Goal: Transaction & Acquisition: Purchase product/service

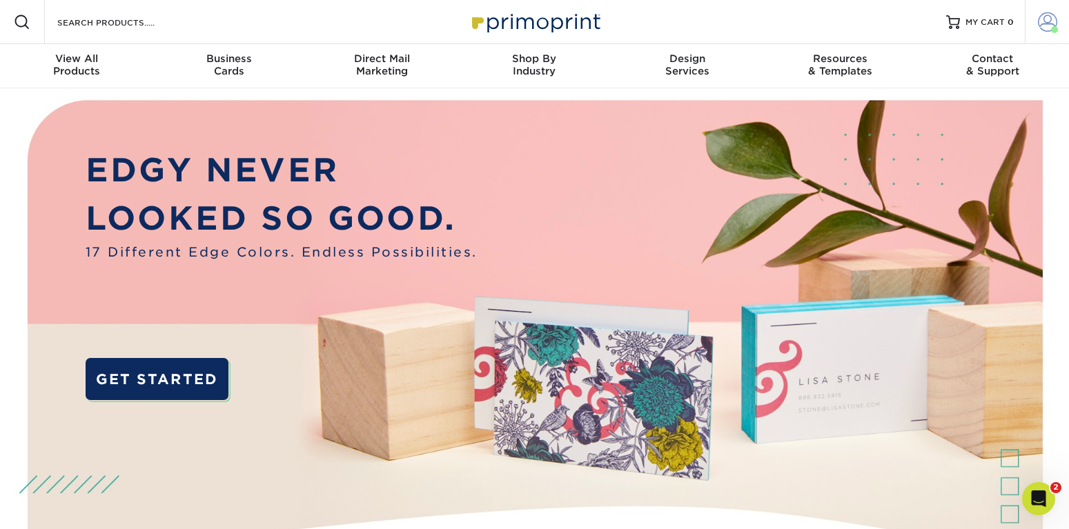
click at [1040, 26] on span at bounding box center [1047, 21] width 19 height 19
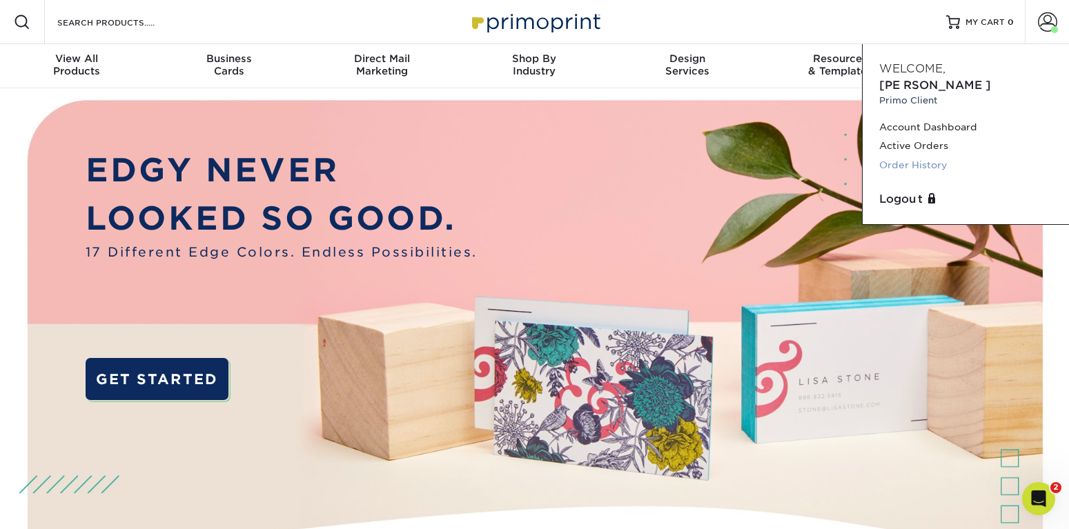
click at [895, 156] on link "Order History" at bounding box center [966, 165] width 173 height 19
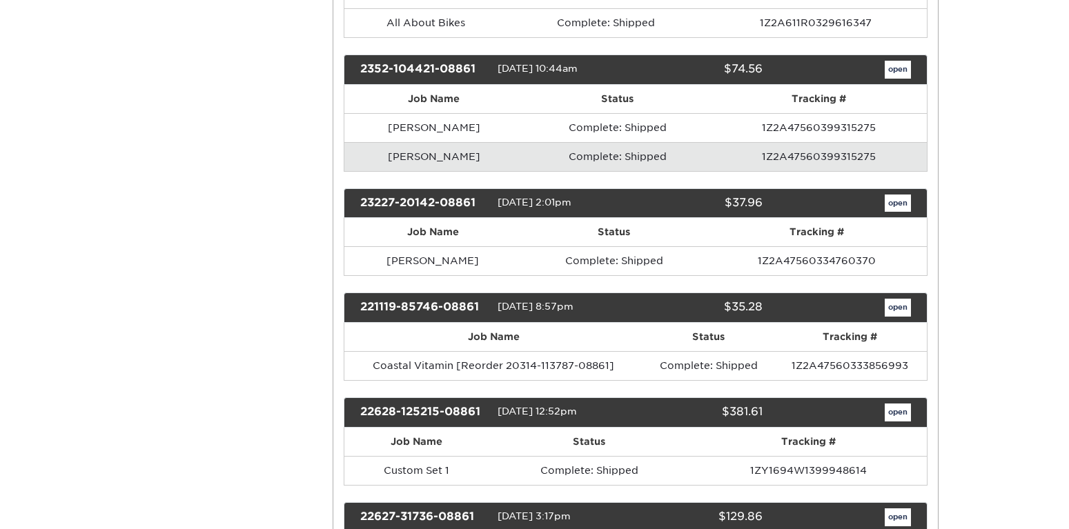
scroll to position [1479, 0]
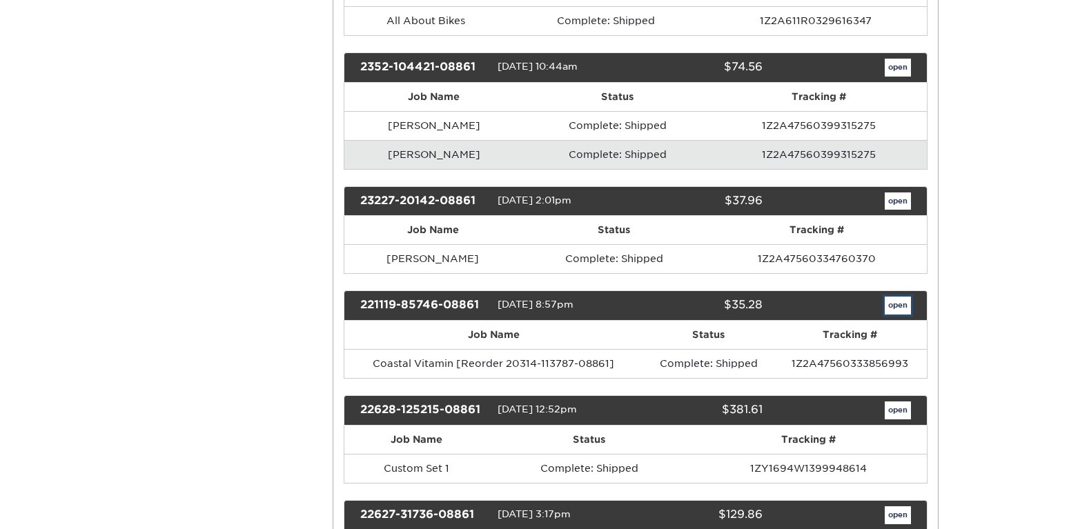
click at [893, 307] on link "open" at bounding box center [898, 306] width 26 height 18
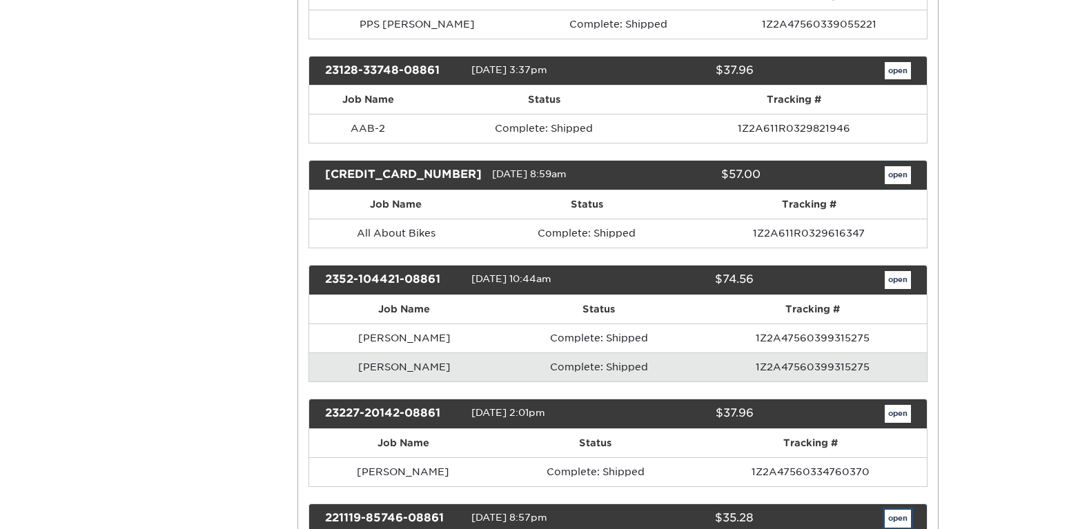
scroll to position [0, 0]
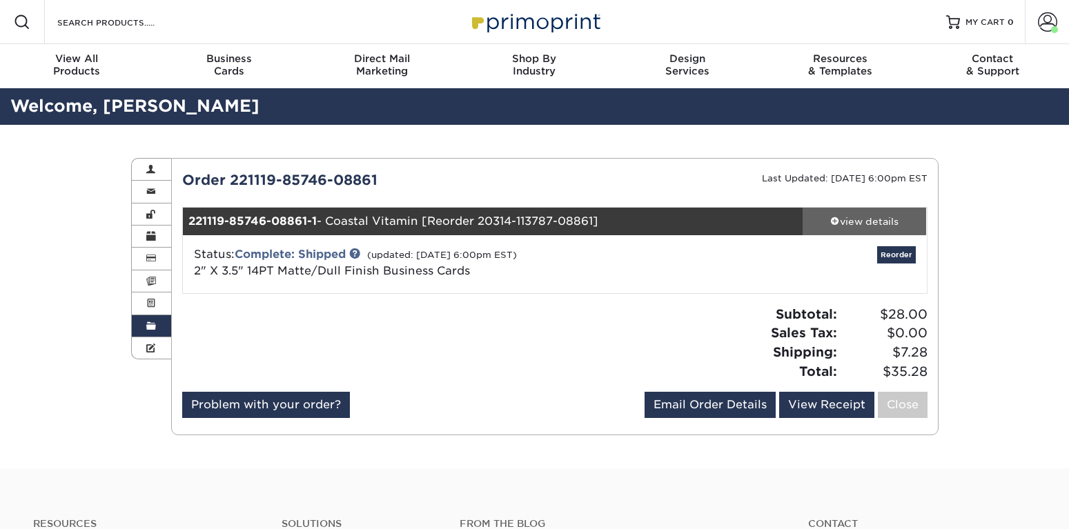
click at [843, 219] on div "view details" at bounding box center [865, 222] width 124 height 14
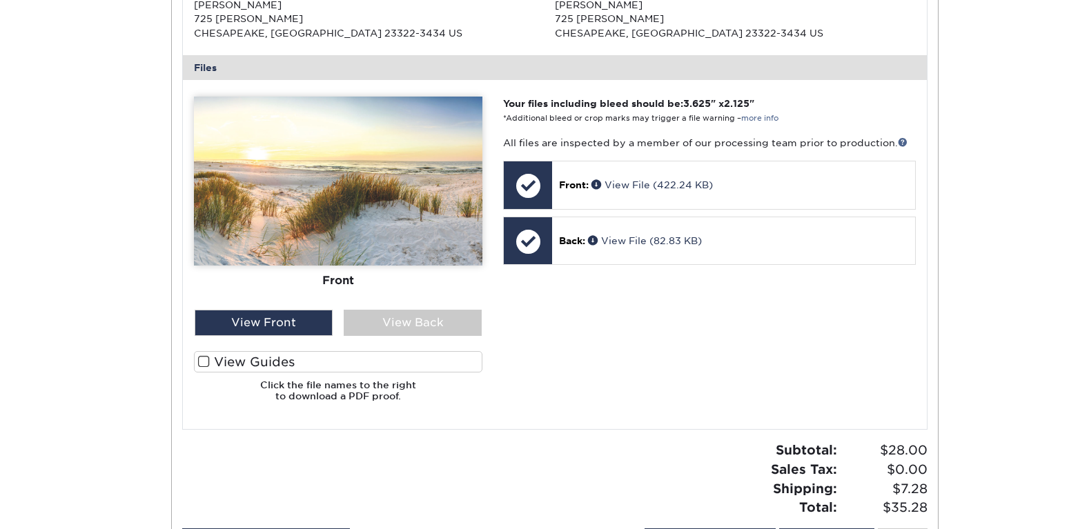
scroll to position [563, 0]
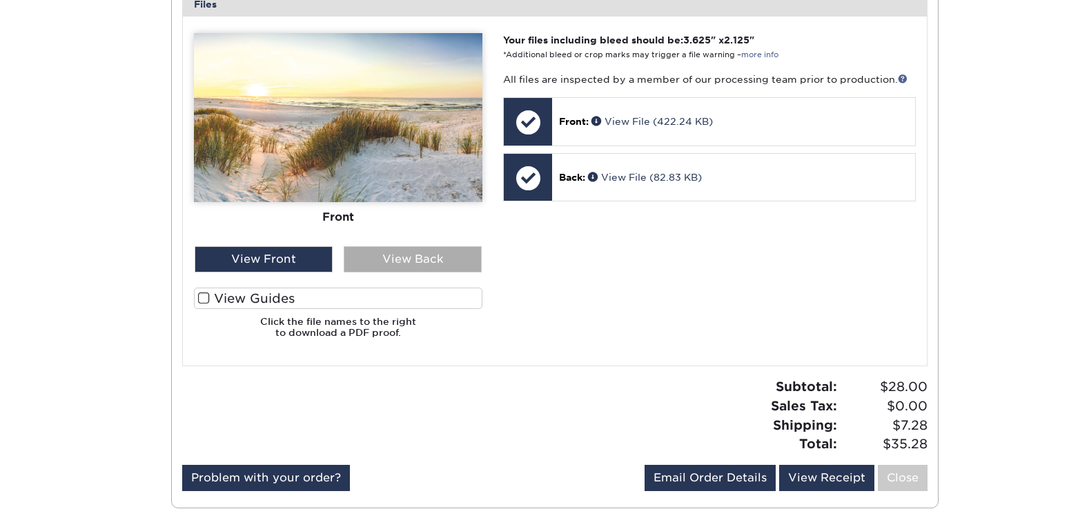
click at [409, 259] on div "View Back" at bounding box center [413, 259] width 138 height 26
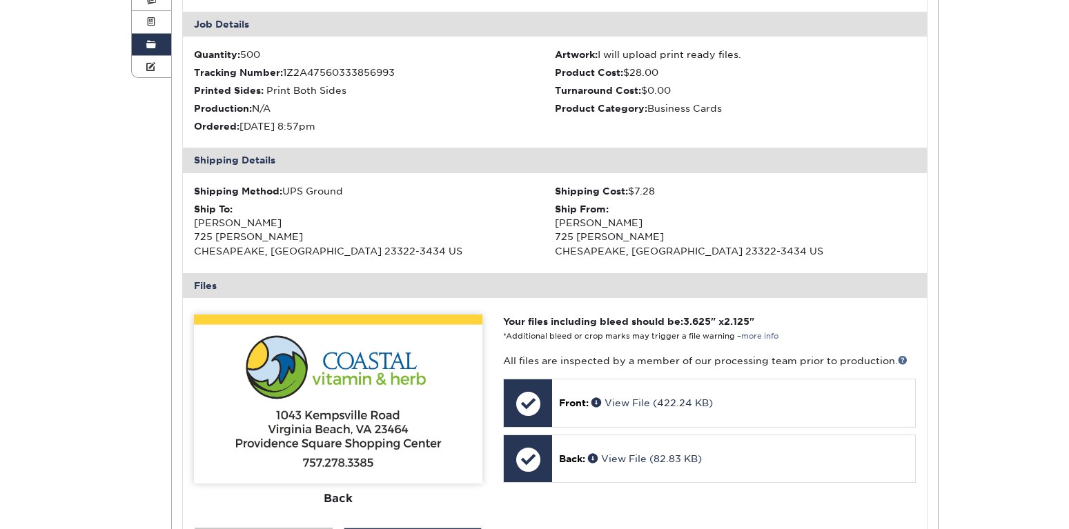
scroll to position [141, 0]
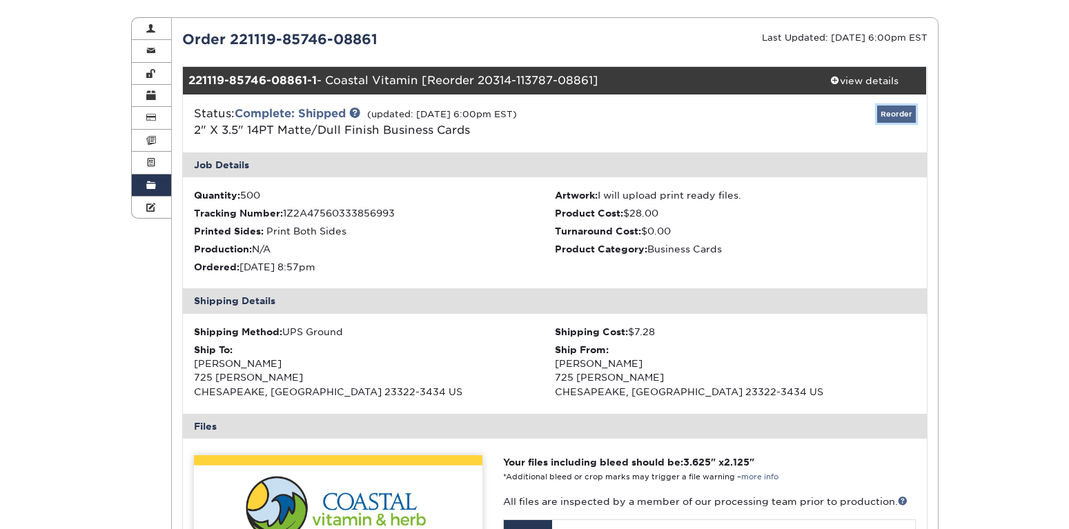
click at [895, 114] on link "Reorder" at bounding box center [896, 114] width 39 height 17
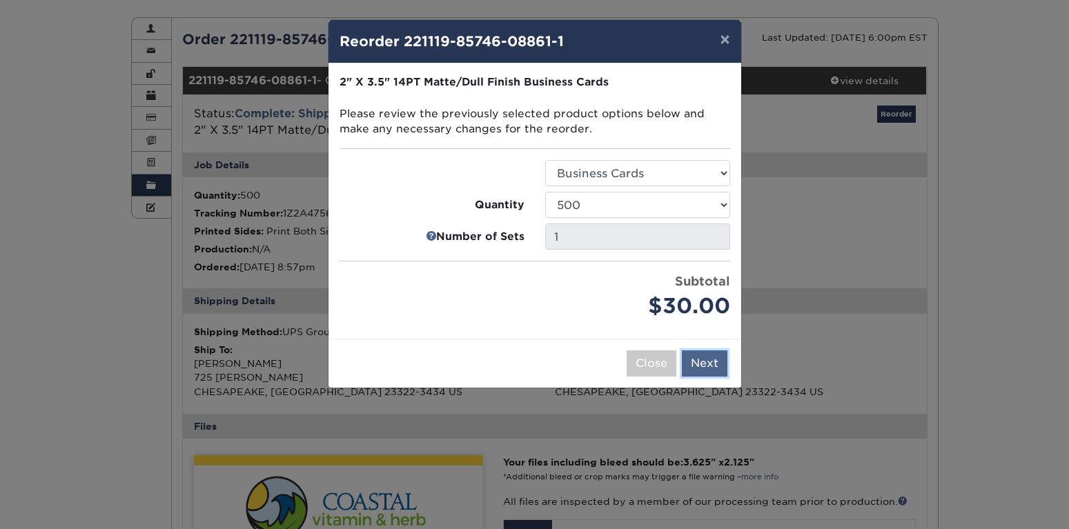
click at [701, 363] on button "Next" at bounding box center [705, 364] width 46 height 26
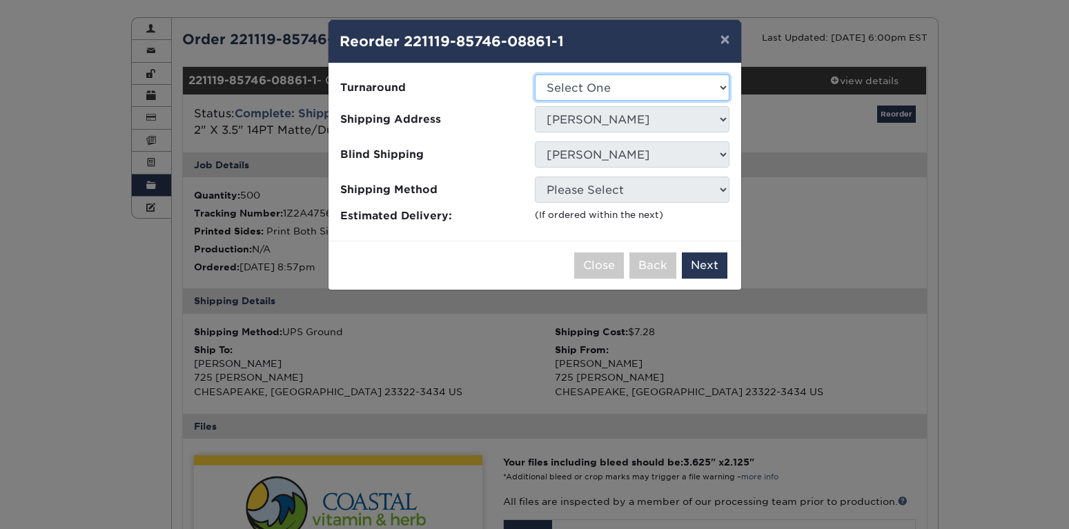
click at [535, 75] on select "Select One 2-4 Business Days 2 Day Next Business Day" at bounding box center [632, 88] width 195 height 26
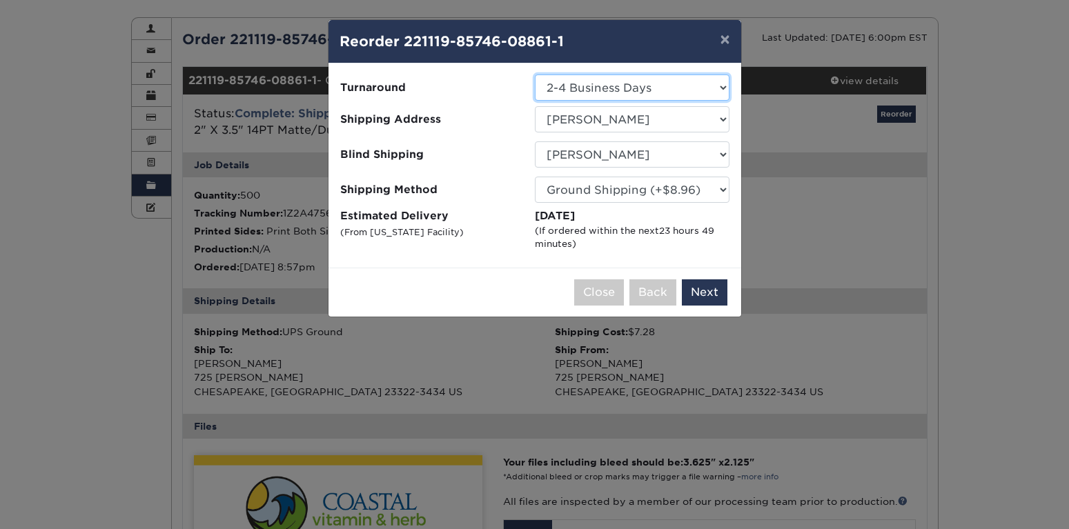
click at [535, 75] on select "Select One 2-4 Business Days 2 Day Next Business Day" at bounding box center [632, 88] width 195 height 26
select select "db331af8-280d-4ea8-8abe-08943b646977"
click at [535, 106] on select "Select One All About Bikes Priority Foundation Repair Priority Pest new Strata …" at bounding box center [632, 119] width 195 height 26
select select "195922"
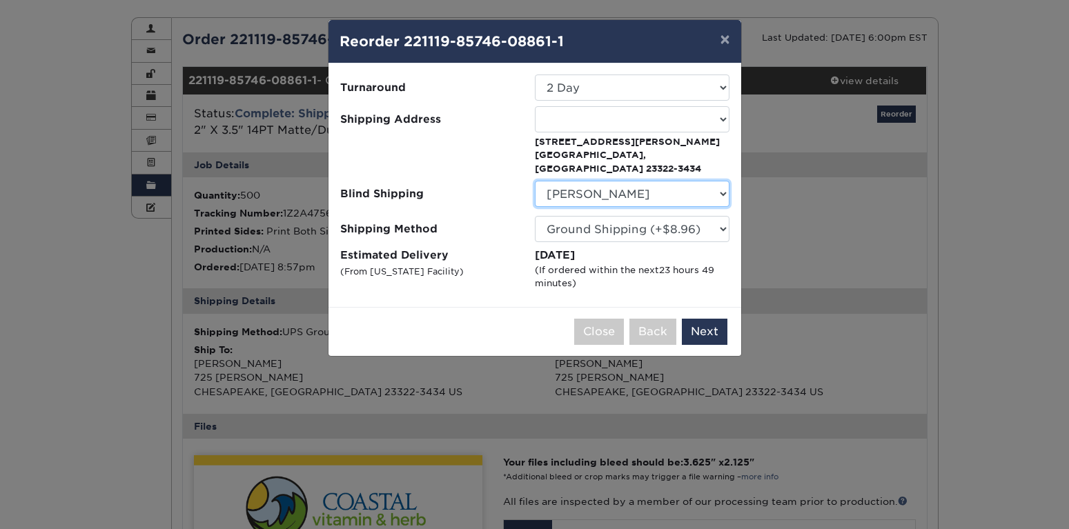
click at [535, 181] on select "No Blind Shipping All About Bikes Priority Foundation Repair Priority Pest new …" at bounding box center [632, 194] width 195 height 26
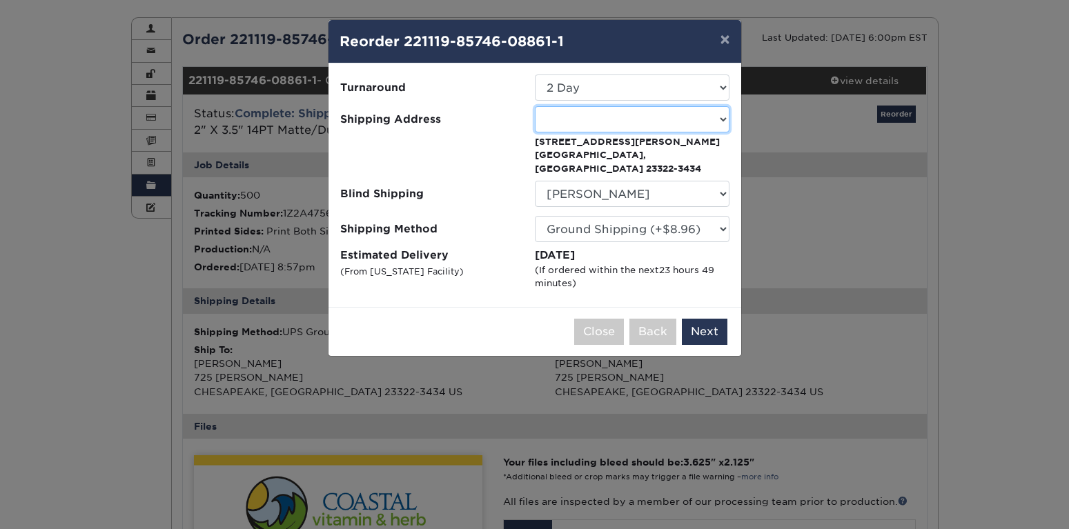
click at [535, 106] on select "Select One All About Bikes Priority Foundation Repair Priority Pest new Strata …" at bounding box center [632, 119] width 195 height 26
drag, startPoint x: 715, startPoint y: 179, endPoint x: 804, endPoint y: 224, distance: 99.4
click at [804, 224] on div "× Reorder 221119-85746-08861-1 Please select all options to continue. Only quan…" at bounding box center [534, 264] width 1069 height 529
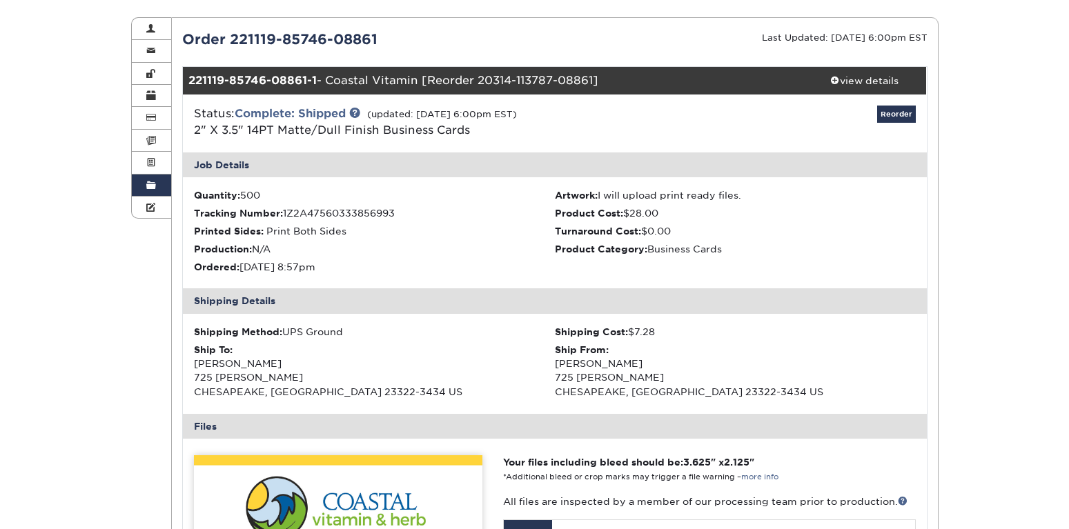
scroll to position [0, 0]
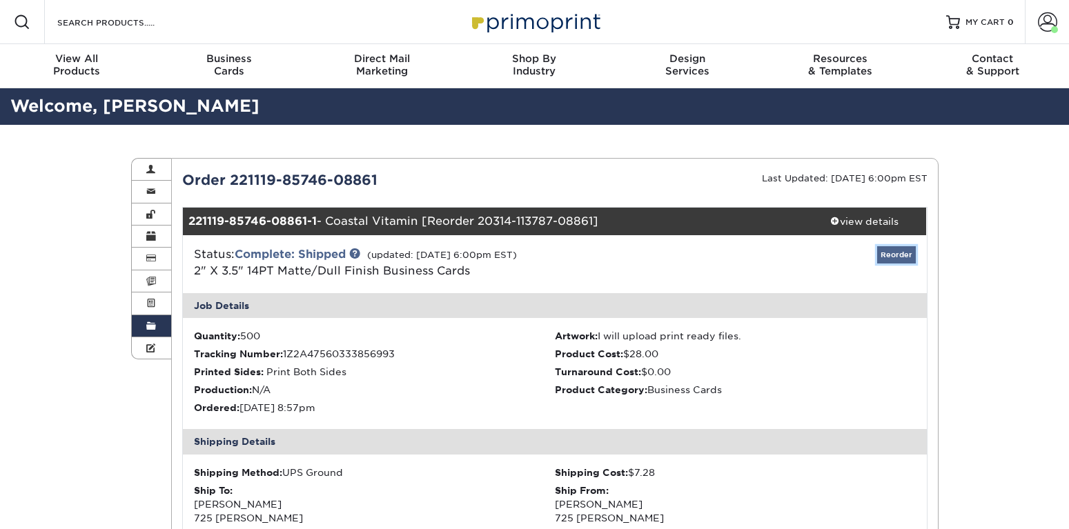
click at [891, 251] on link "Reorder" at bounding box center [896, 254] width 39 height 17
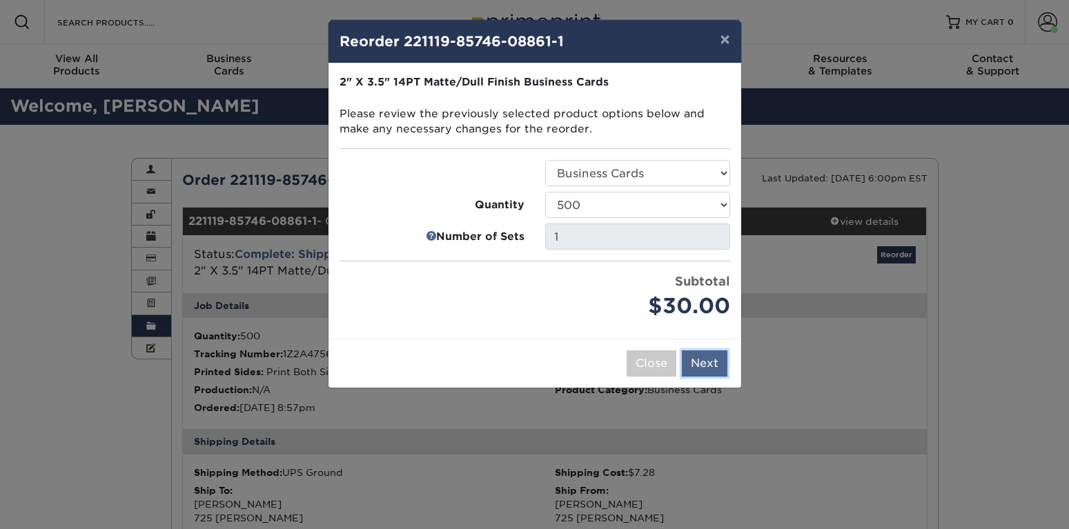
click at [706, 362] on button "Next" at bounding box center [705, 364] width 46 height 26
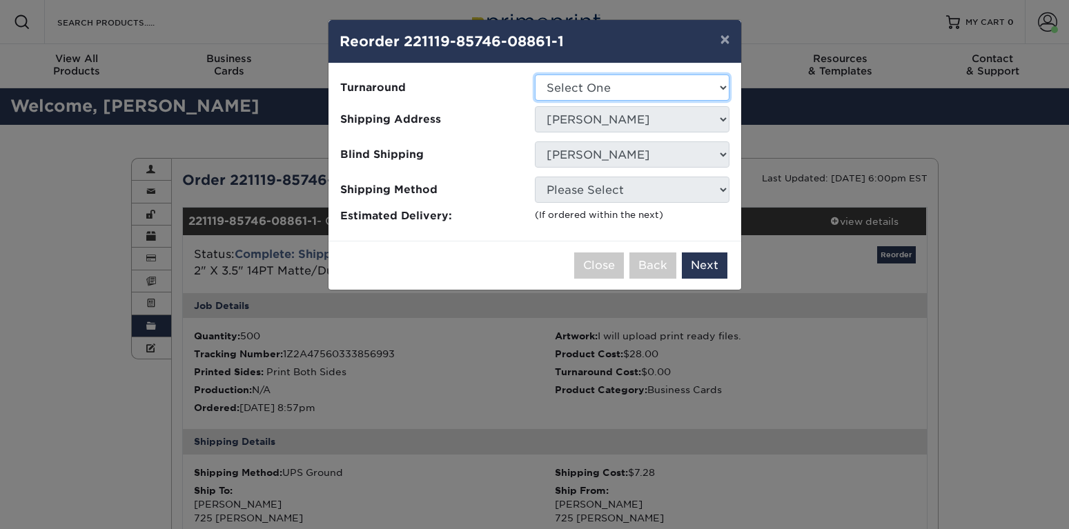
click at [535, 75] on select "Select One 2-4 Business Days 2 Day Next Business Day" at bounding box center [632, 88] width 195 height 26
select select "db331af8-280d-4ea8-8abe-08943b646977"
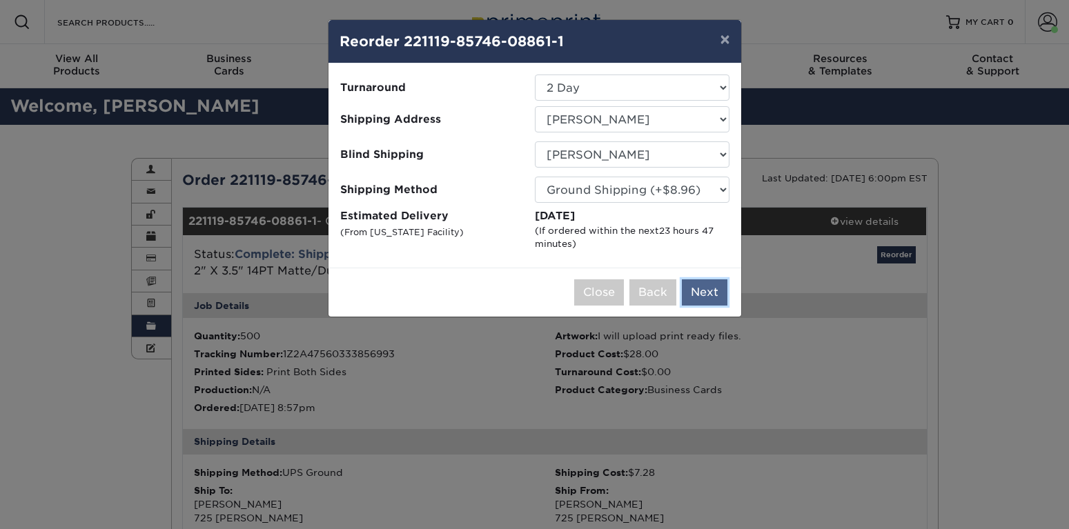
click at [703, 291] on button "Next" at bounding box center [705, 293] width 46 height 26
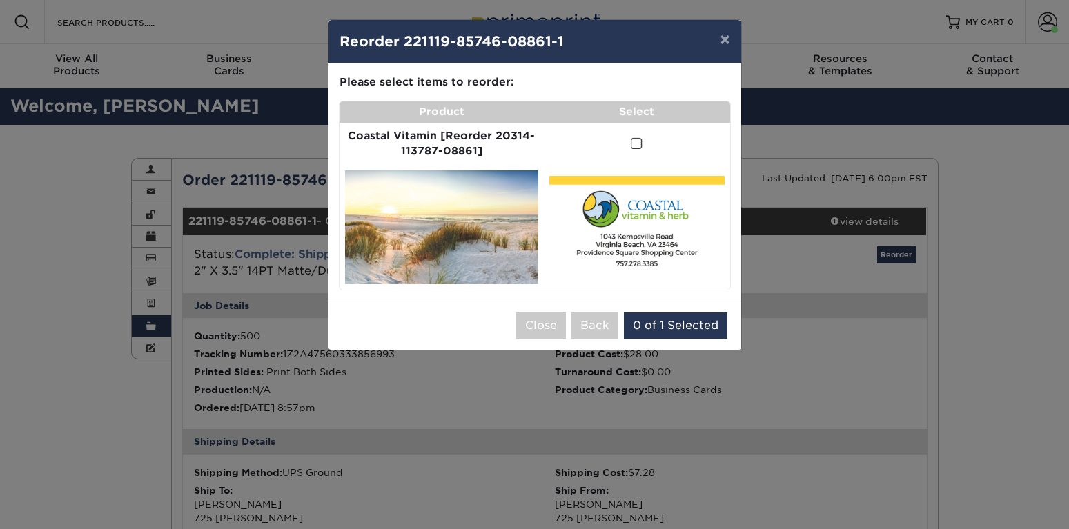
click at [643, 141] on span at bounding box center [637, 143] width 12 height 13
click at [0, 0] on input "checkbox" at bounding box center [0, 0] width 0 height 0
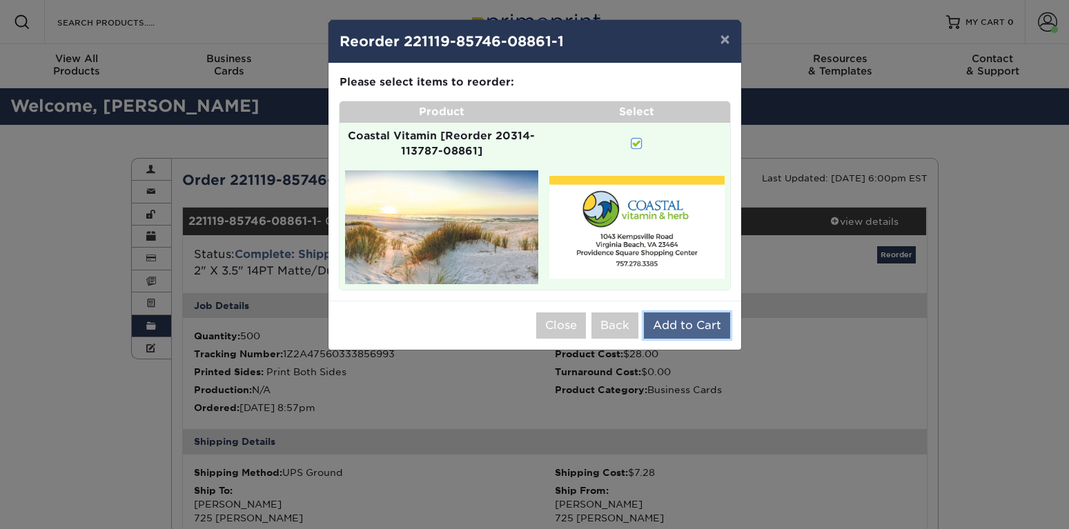
click at [681, 339] on button "Add to Cart" at bounding box center [687, 326] width 86 height 26
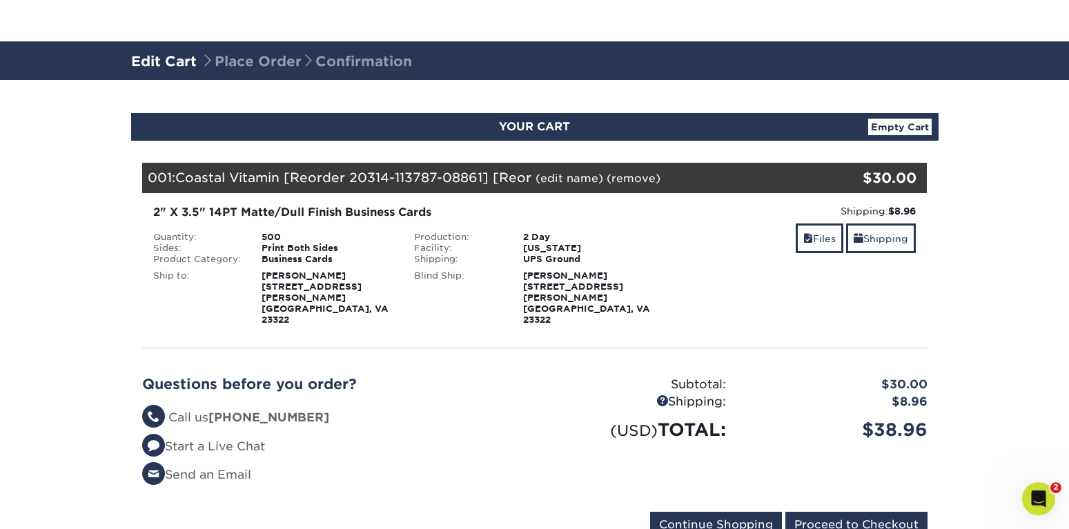
scroll to position [70, 0]
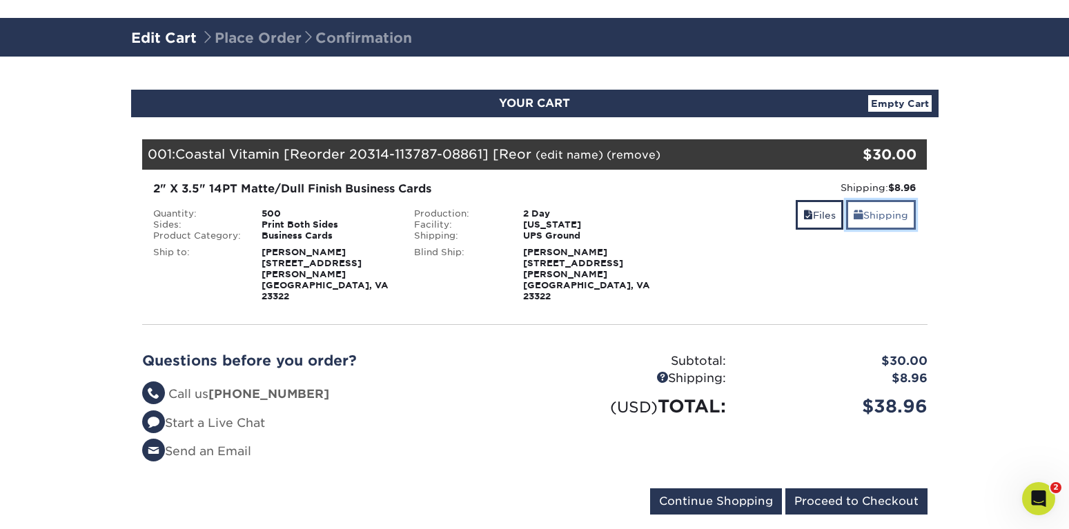
click at [880, 215] on link "Shipping" at bounding box center [881, 215] width 70 height 30
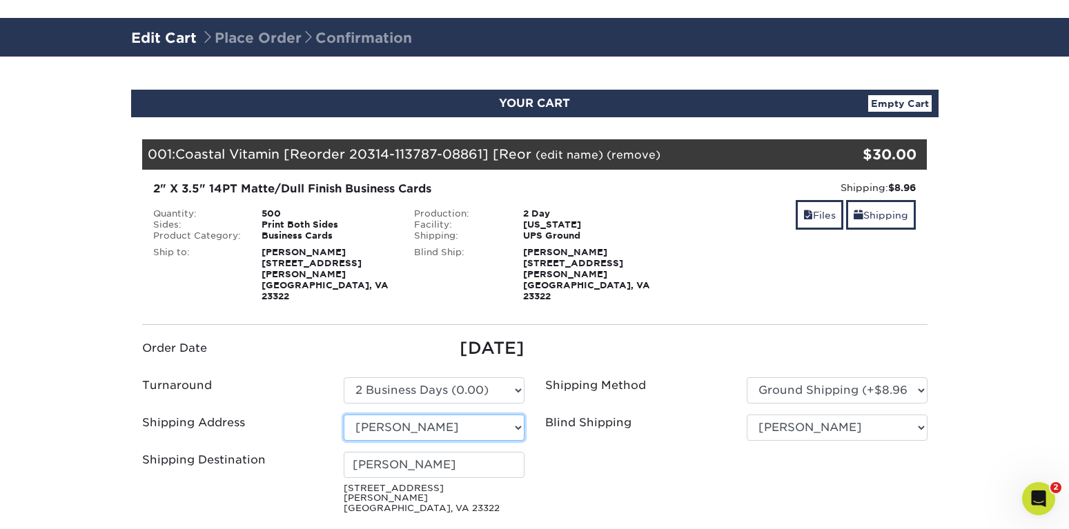
click at [344, 415] on select "Select One All About Bikes Priority Foundation Repair Priority Pest new Strata …" at bounding box center [434, 428] width 181 height 26
select select "newaddress"
click option "+ Add New Address" at bounding box center [0, 0] width 0 height 0
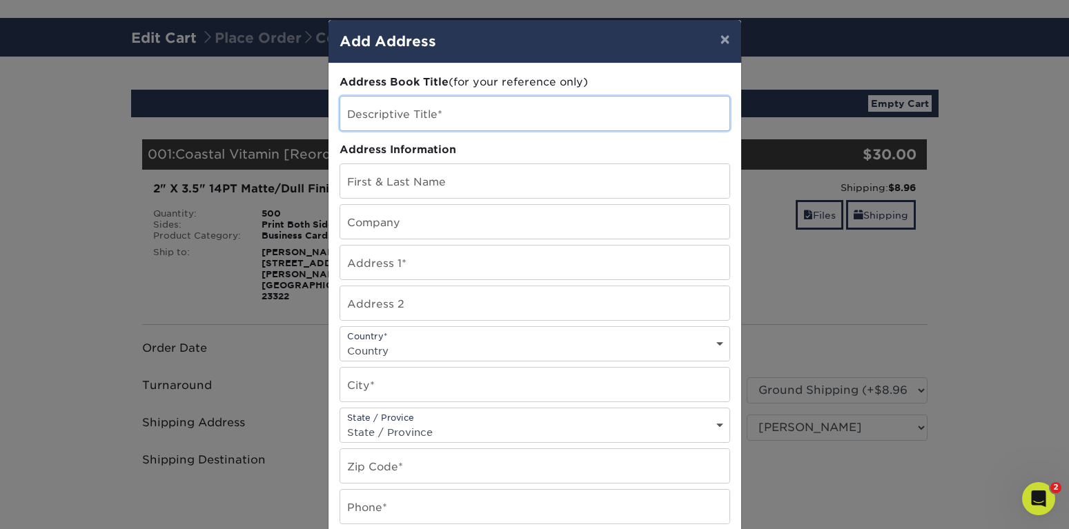
click at [455, 114] on input "text" at bounding box center [534, 114] width 389 height 34
type input "Coastal Vitamin & Herb"
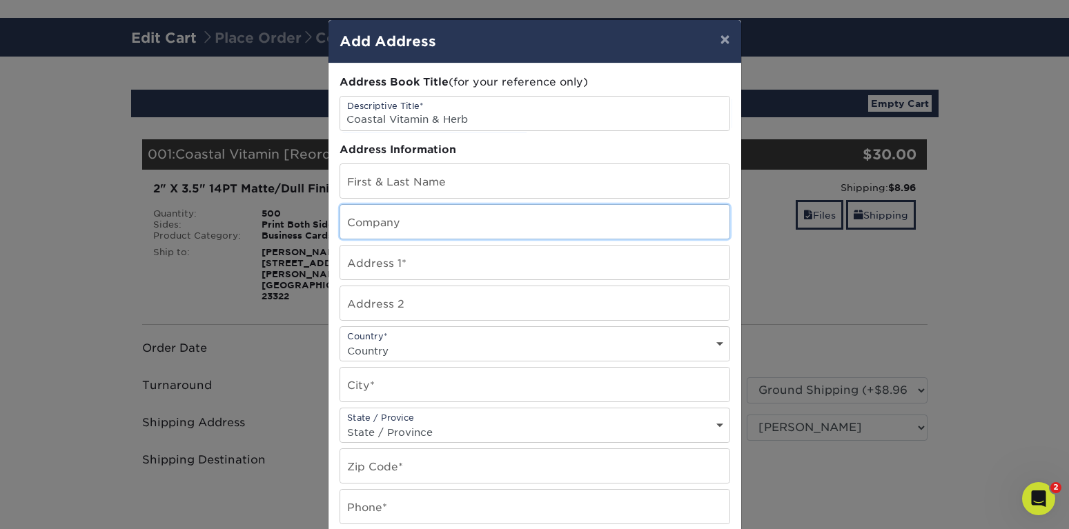
click at [435, 218] on input "text" at bounding box center [534, 222] width 389 height 34
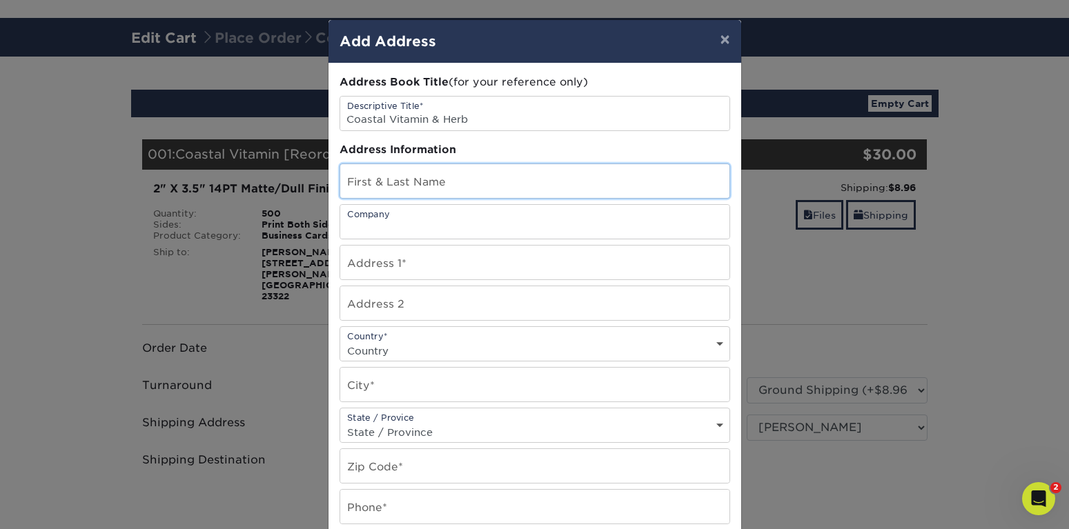
click at [459, 188] on input "text" at bounding box center [534, 181] width 389 height 34
type input "Jerry Barnette"
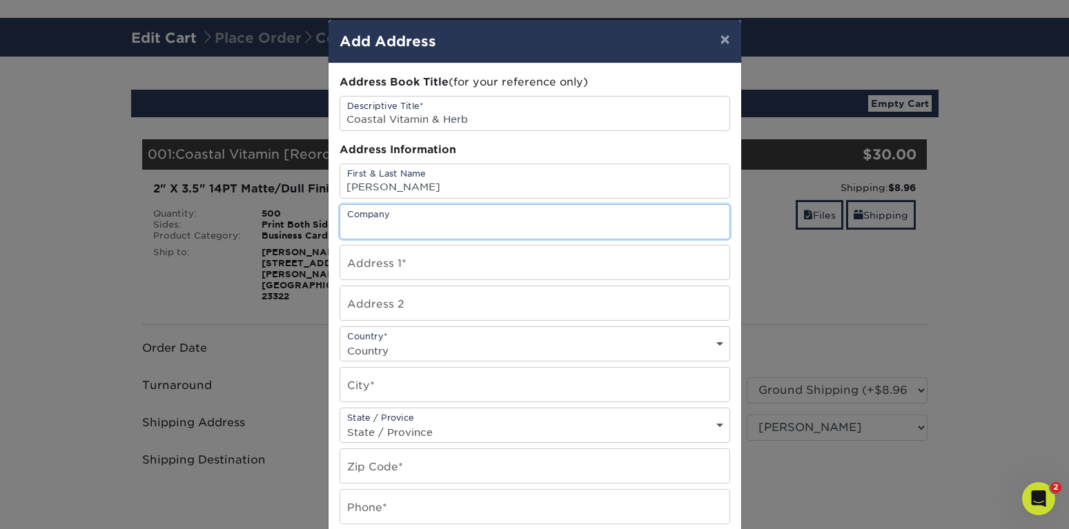
click at [447, 227] on input "text" at bounding box center [534, 222] width 389 height 34
click at [439, 229] on input "Coastal Vitamin &Herb" at bounding box center [534, 222] width 389 height 34
type input "Coastal Vitamin & Herb"
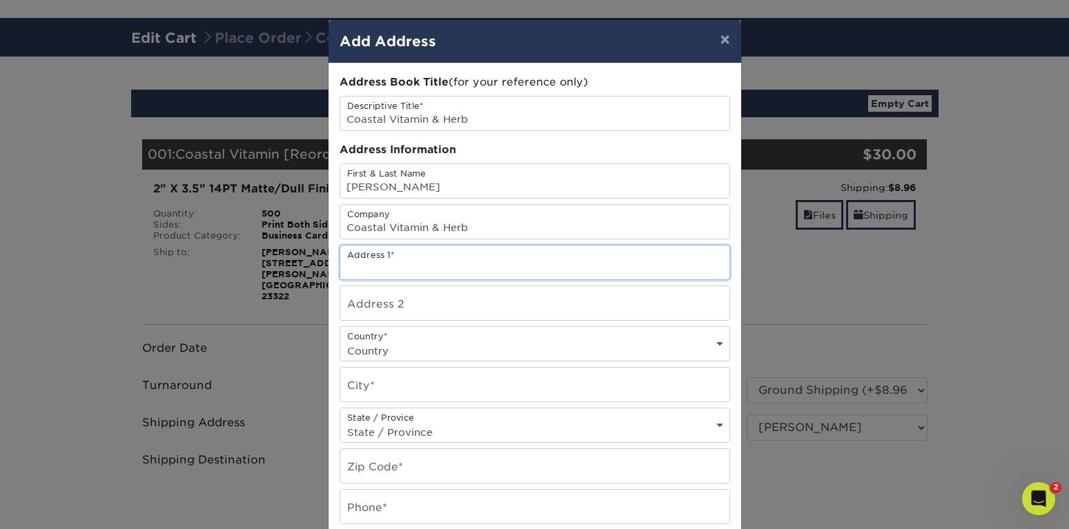
click at [431, 269] on input "text" at bounding box center [534, 263] width 389 height 34
type input "1043 Kempsville Road"
click at [340, 341] on select "Country United States Canada ----------------------------- Afghanistan Albania …" at bounding box center [534, 351] width 389 height 20
select select "US"
click option "United States" at bounding box center [0, 0] width 0 height 0
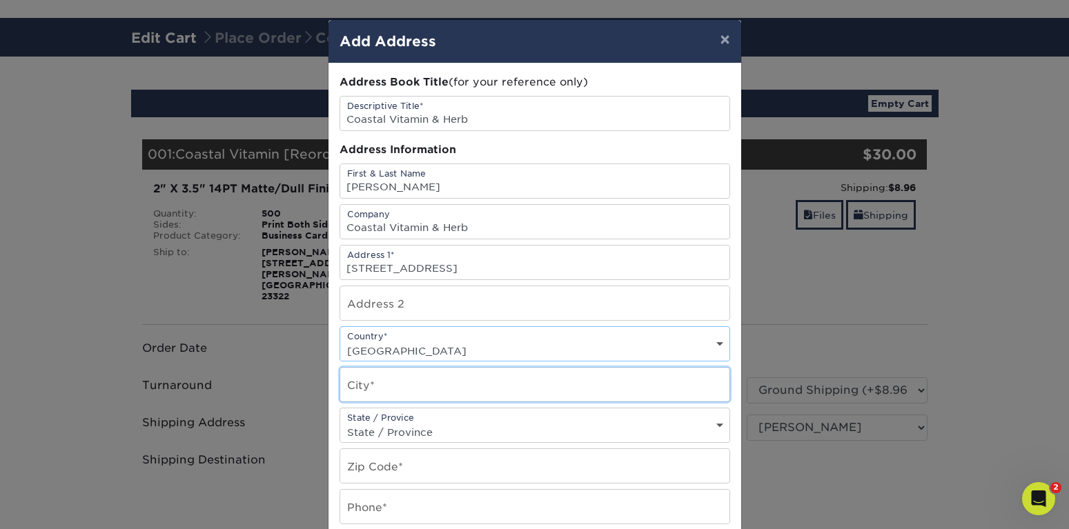
click at [390, 397] on input "text" at bounding box center [534, 385] width 389 height 34
type input "Virginia Beach"
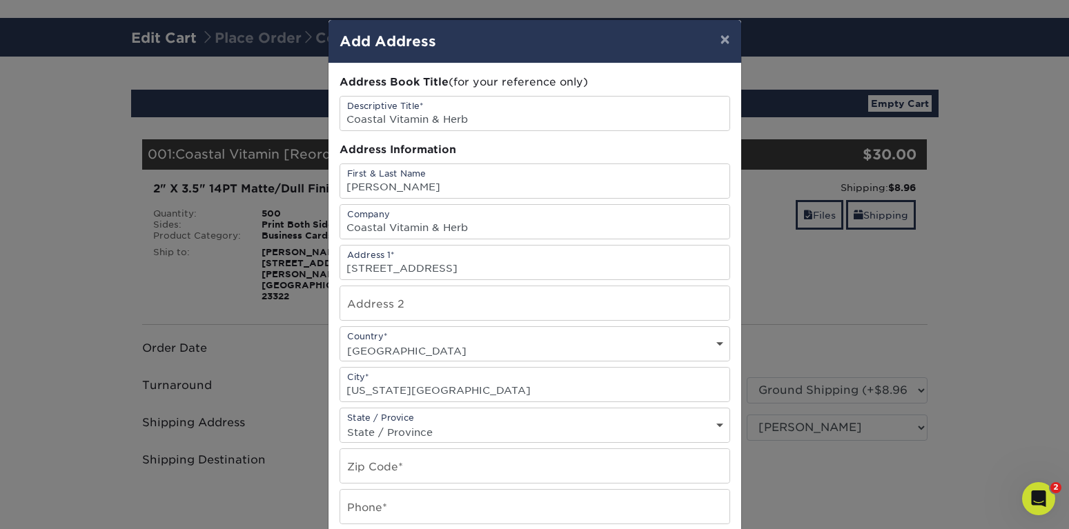
click at [340, 422] on select "State / Province Alabama Alaska Arizona Arkansas California Colorado Connecticu…" at bounding box center [534, 432] width 389 height 20
select select "VA"
click option "Virginia" at bounding box center [0, 0] width 0 height 0
click at [414, 472] on input "text" at bounding box center [534, 466] width 389 height 34
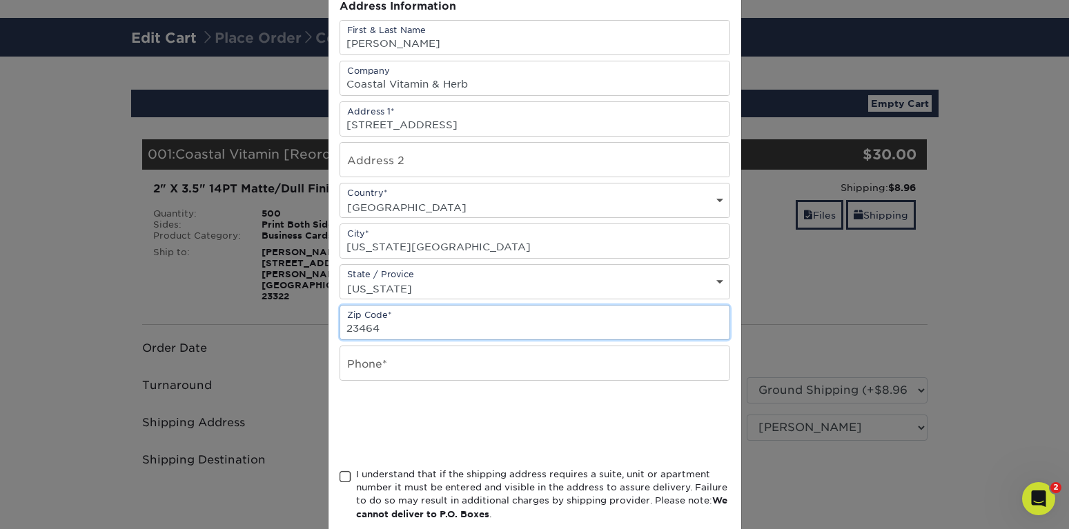
scroll to position [157, 0]
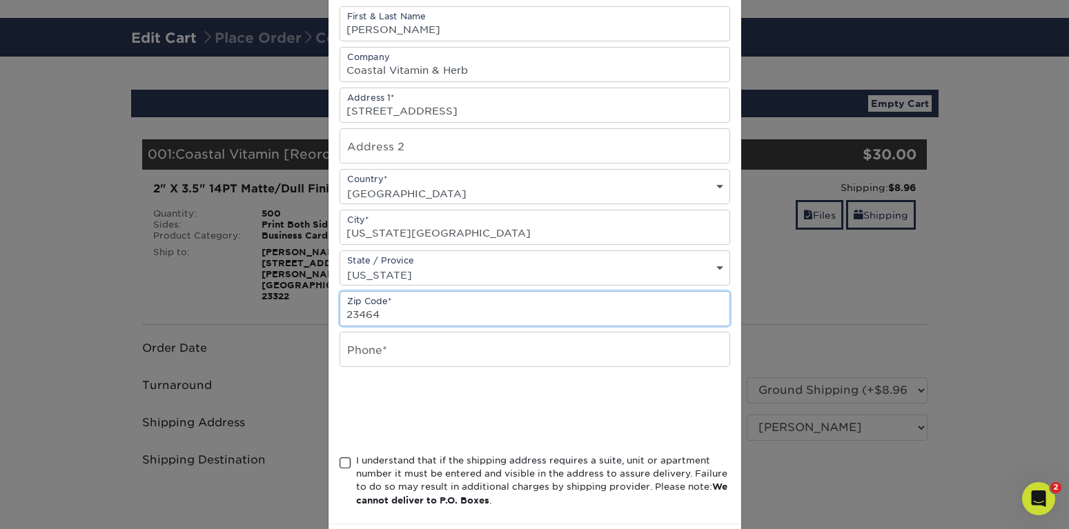
type input "23464"
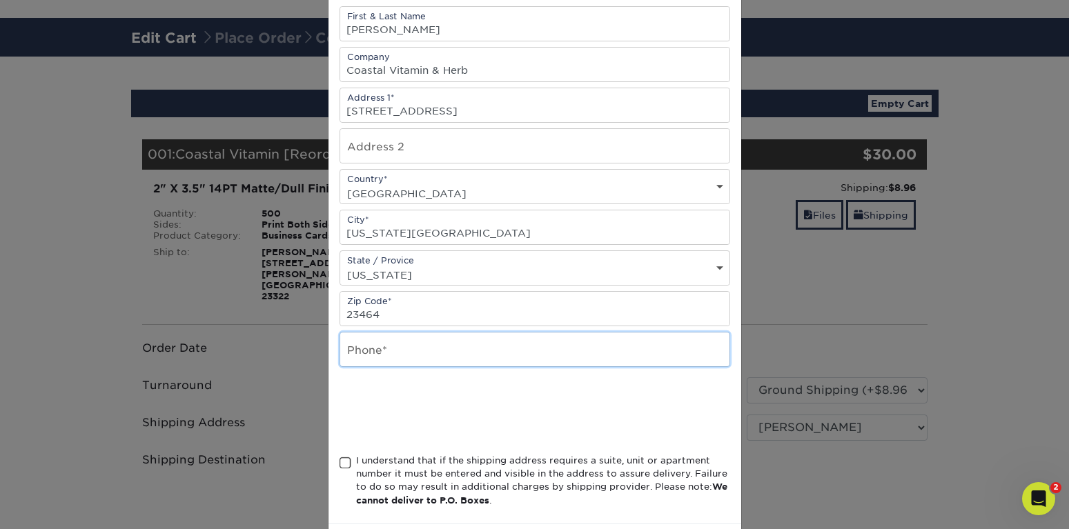
click at [399, 358] on input "text" at bounding box center [534, 350] width 389 height 34
type input "7572783385"
click at [348, 467] on span at bounding box center [346, 463] width 12 height 13
click at [0, 0] on input "I understand that if the shipping address requires a suite, unit or apartment n…" at bounding box center [0, 0] width 0 height 0
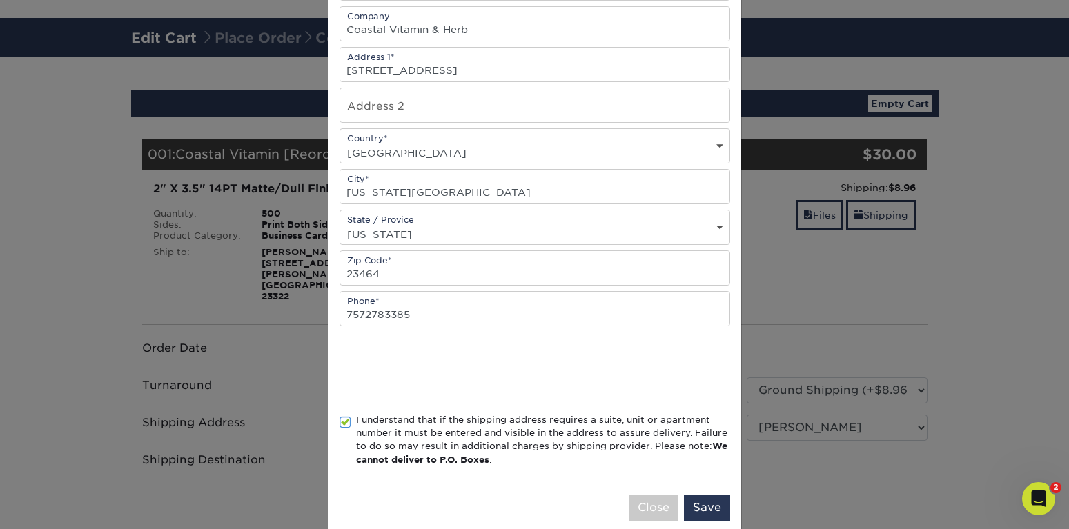
scroll to position [226, 0]
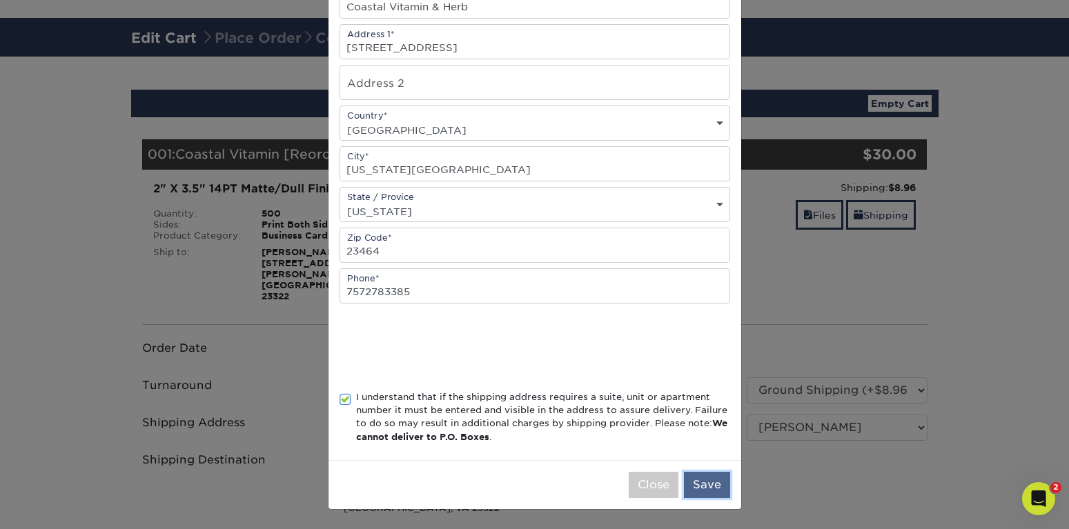
click at [708, 484] on button "Save" at bounding box center [707, 485] width 46 height 26
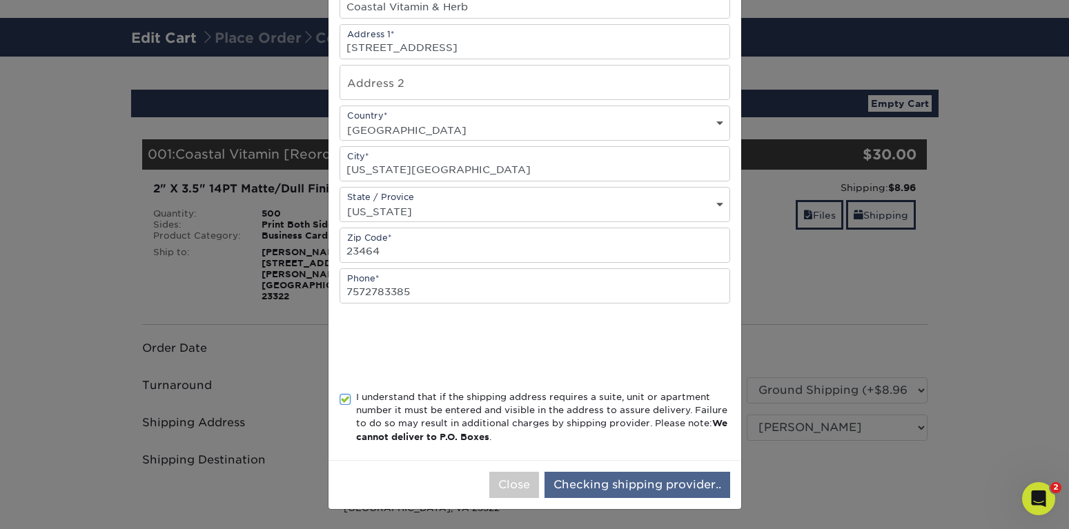
scroll to position [0, 0]
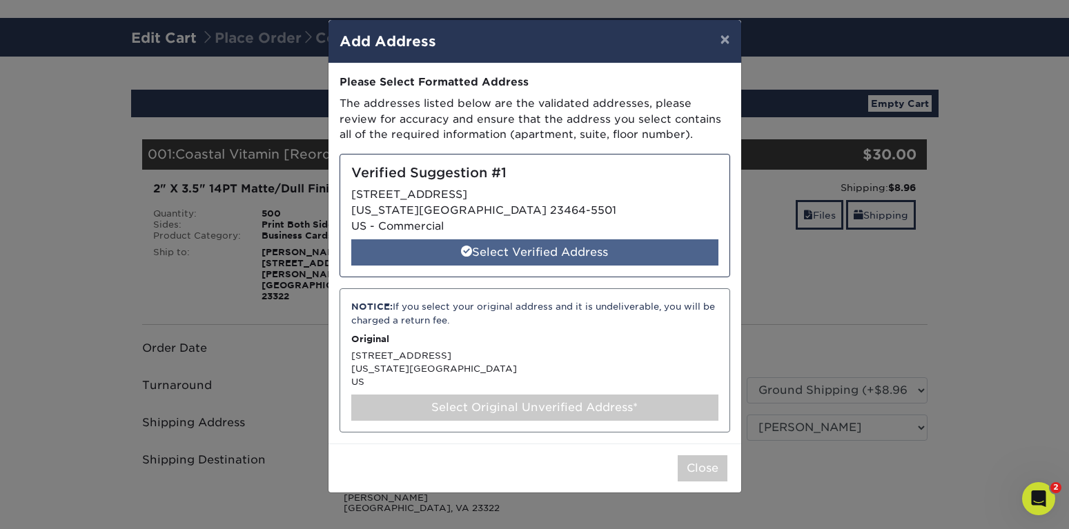
click at [522, 252] on div "Select Verified Address" at bounding box center [534, 253] width 367 height 26
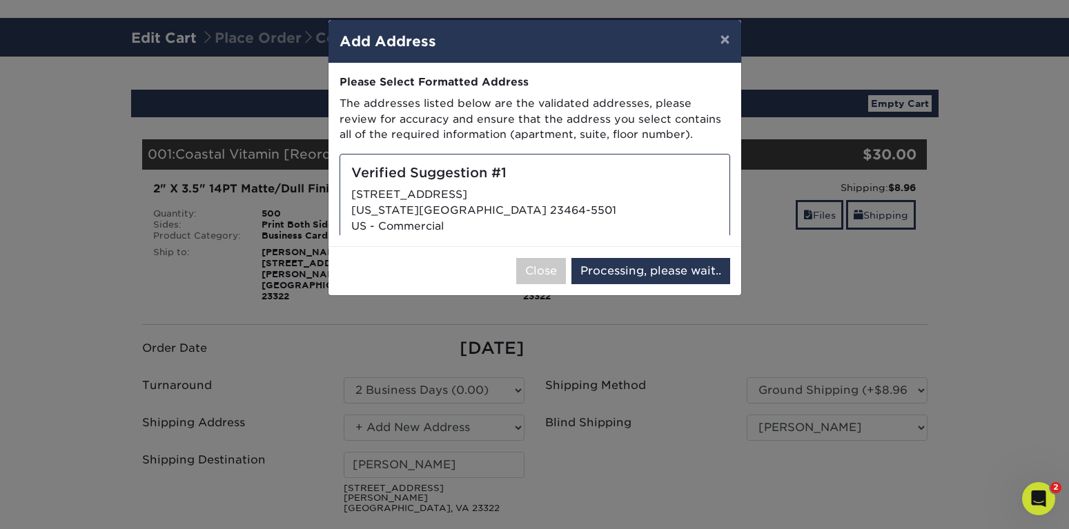
select select "286535"
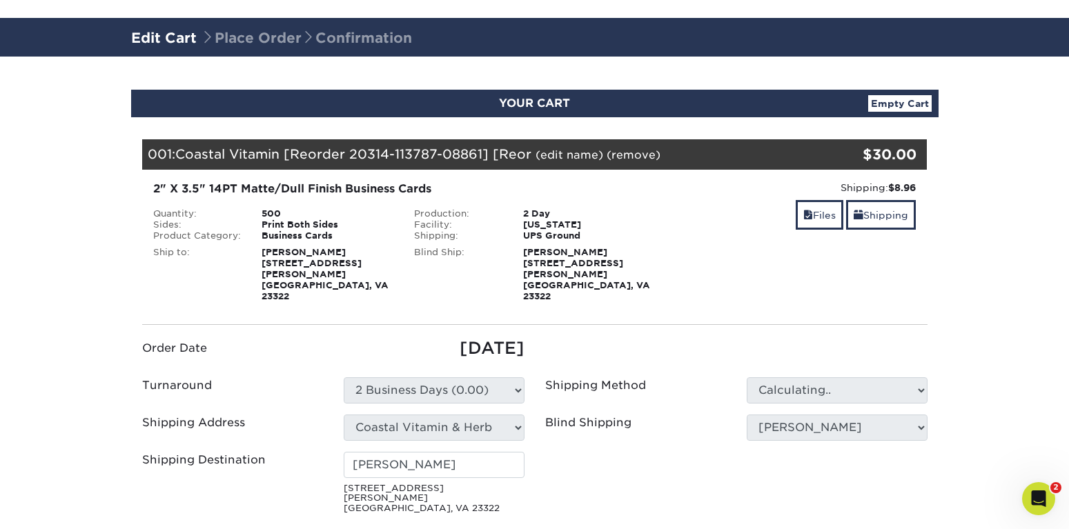
type input "Jerry Barnette"
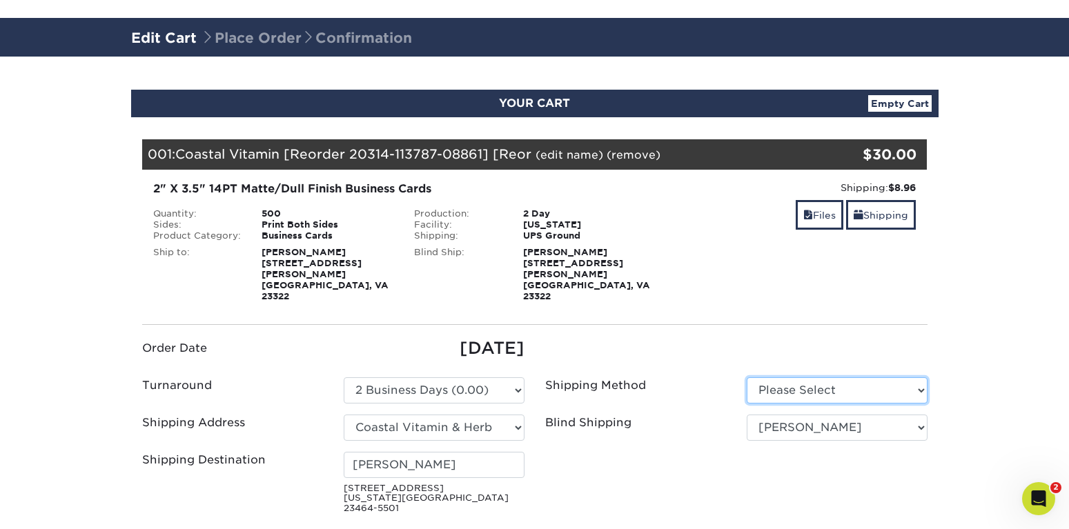
click at [747, 378] on select "Please Select Ground Shipping (+$8.96) 3 Day Shipping Service (+$15.34)" at bounding box center [837, 391] width 181 height 26
click at [993, 312] on section "YOUR CART Empty Cart Your Cart is Empty View Account Active Orders Order Histor…" at bounding box center [534, 444] width 1069 height 774
click at [747, 378] on select "Please Select Ground Shipping (+$8.96) 3 Day Shipping Service (+$15.34)" at bounding box center [837, 391] width 181 height 26
select select "03"
click option "Ground Shipping (+$8.96)" at bounding box center [0, 0] width 0 height 0
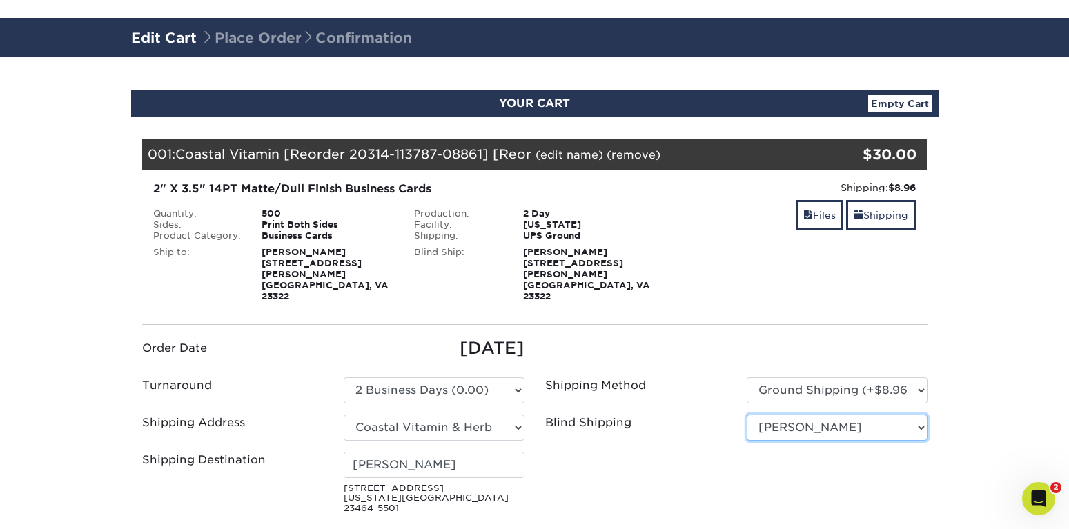
click at [747, 415] on select "No Blind Shipping All About Bikes Priority Foundation Repair Priority Pest new …" at bounding box center [837, 428] width 181 height 26
click at [993, 320] on section "YOUR CART Empty Cart Your Cart is Empty View Account Active Orders Order Histor…" at bounding box center [534, 444] width 1069 height 774
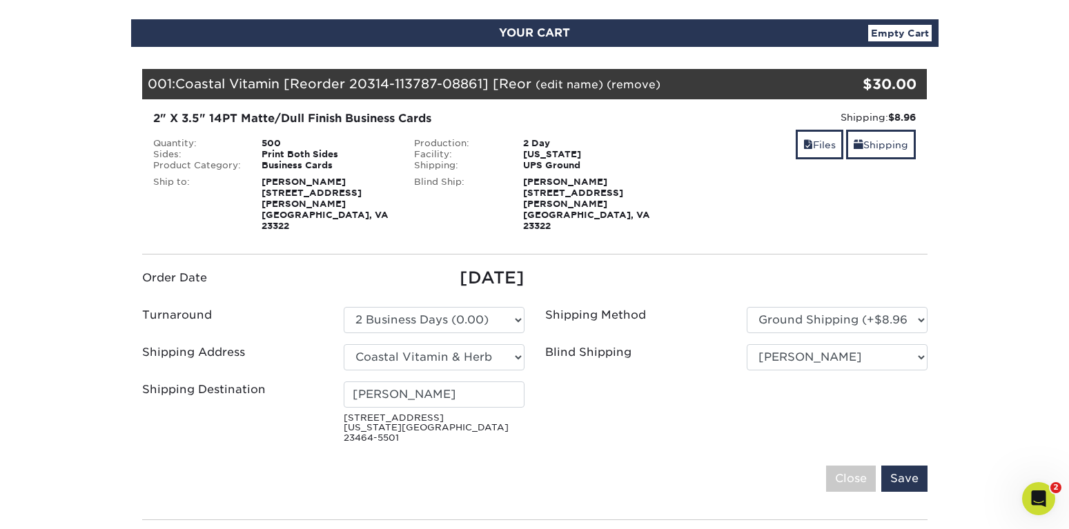
scroll to position [211, 0]
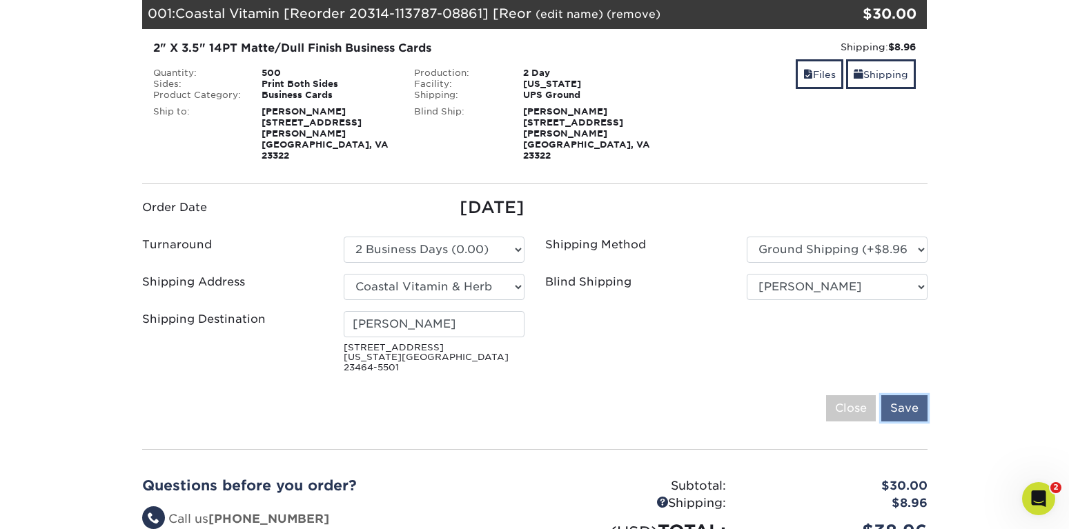
click at [908, 396] on input "Save" at bounding box center [905, 409] width 46 height 26
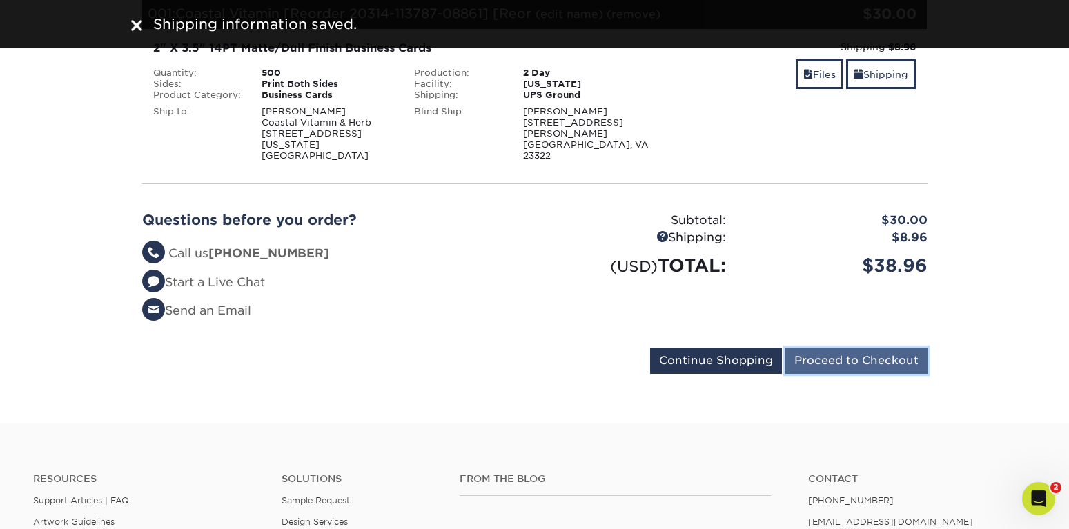
click at [846, 351] on input "Proceed to Checkout" at bounding box center [857, 361] width 142 height 26
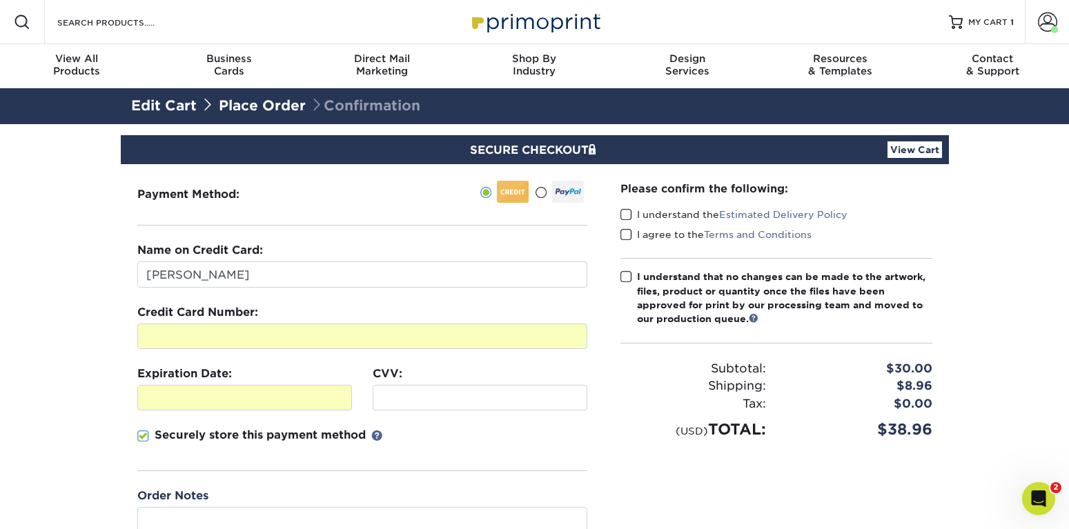
click at [144, 439] on span at bounding box center [143, 436] width 12 height 13
click at [0, 0] on input "Securely store this payment method" at bounding box center [0, 0] width 0 height 0
click at [626, 212] on span at bounding box center [627, 214] width 12 height 13
click at [626, 213] on span at bounding box center [627, 214] width 12 height 13
click at [0, 0] on input "I understand the Estimated Delivery Policy" at bounding box center [0, 0] width 0 height 0
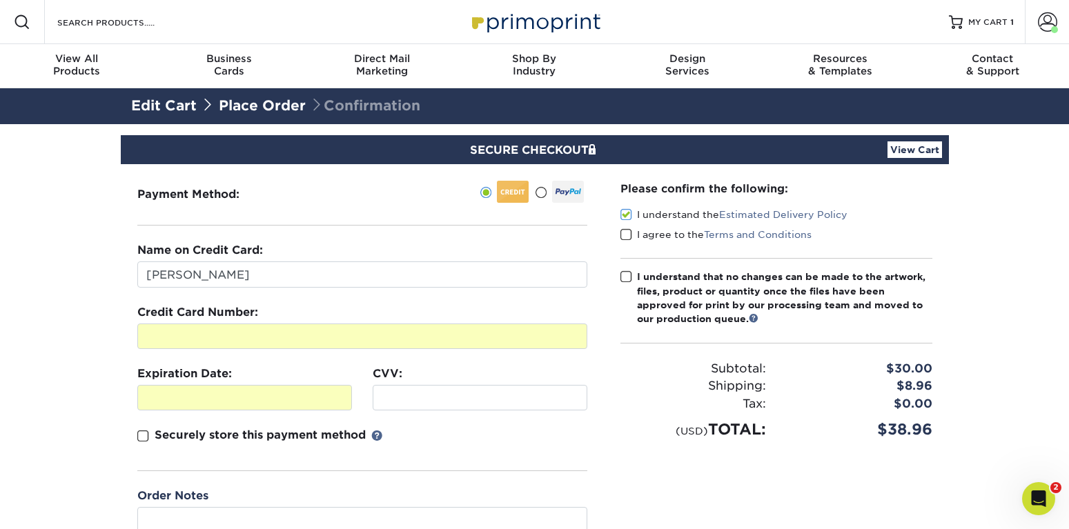
click at [626, 233] on span at bounding box center [627, 235] width 12 height 13
click at [0, 0] on input "I agree to the Terms and Conditions" at bounding box center [0, 0] width 0 height 0
click at [628, 278] on span at bounding box center [627, 277] width 12 height 13
click at [0, 0] on input "I understand that no changes can be made to the artwork, files, product or quan…" at bounding box center [0, 0] width 0 height 0
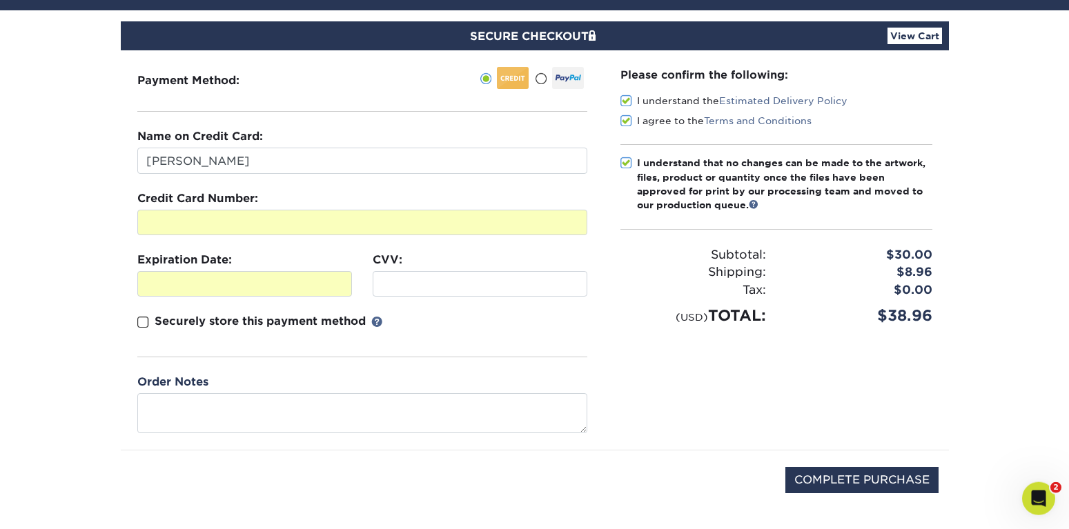
scroll to position [141, 0]
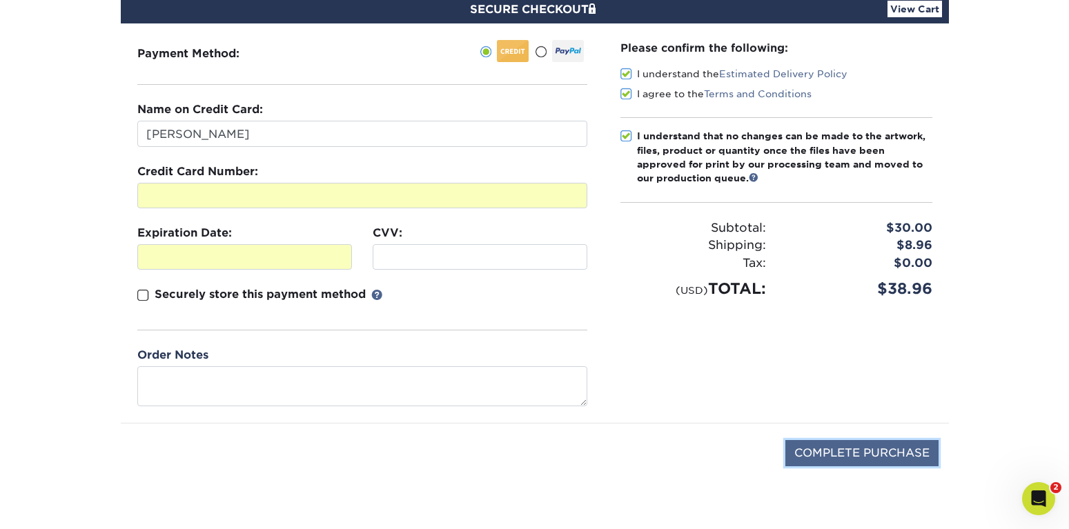
click at [850, 450] on input "COMPLETE PURCHASE" at bounding box center [862, 453] width 153 height 26
type input "PROCESSING, PLEASE WAIT..."
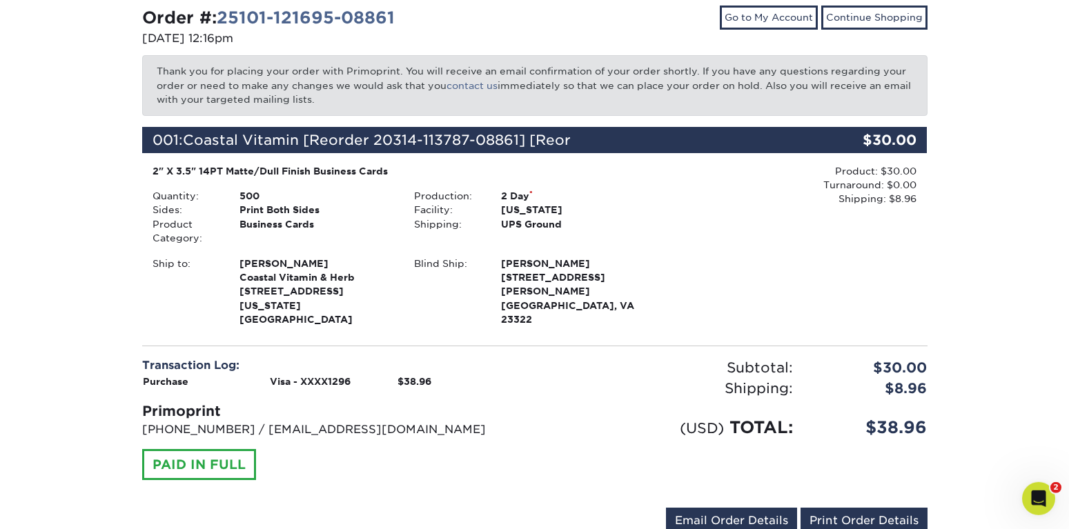
scroll to position [211, 0]
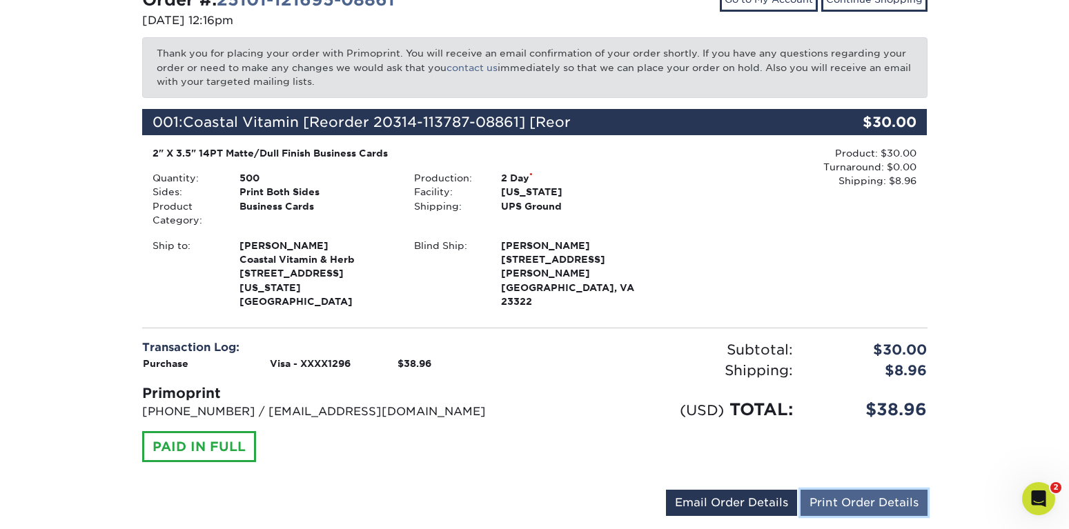
click at [867, 490] on link "Print Order Details" at bounding box center [864, 503] width 127 height 26
